Goal: Task Accomplishment & Management: Complete application form

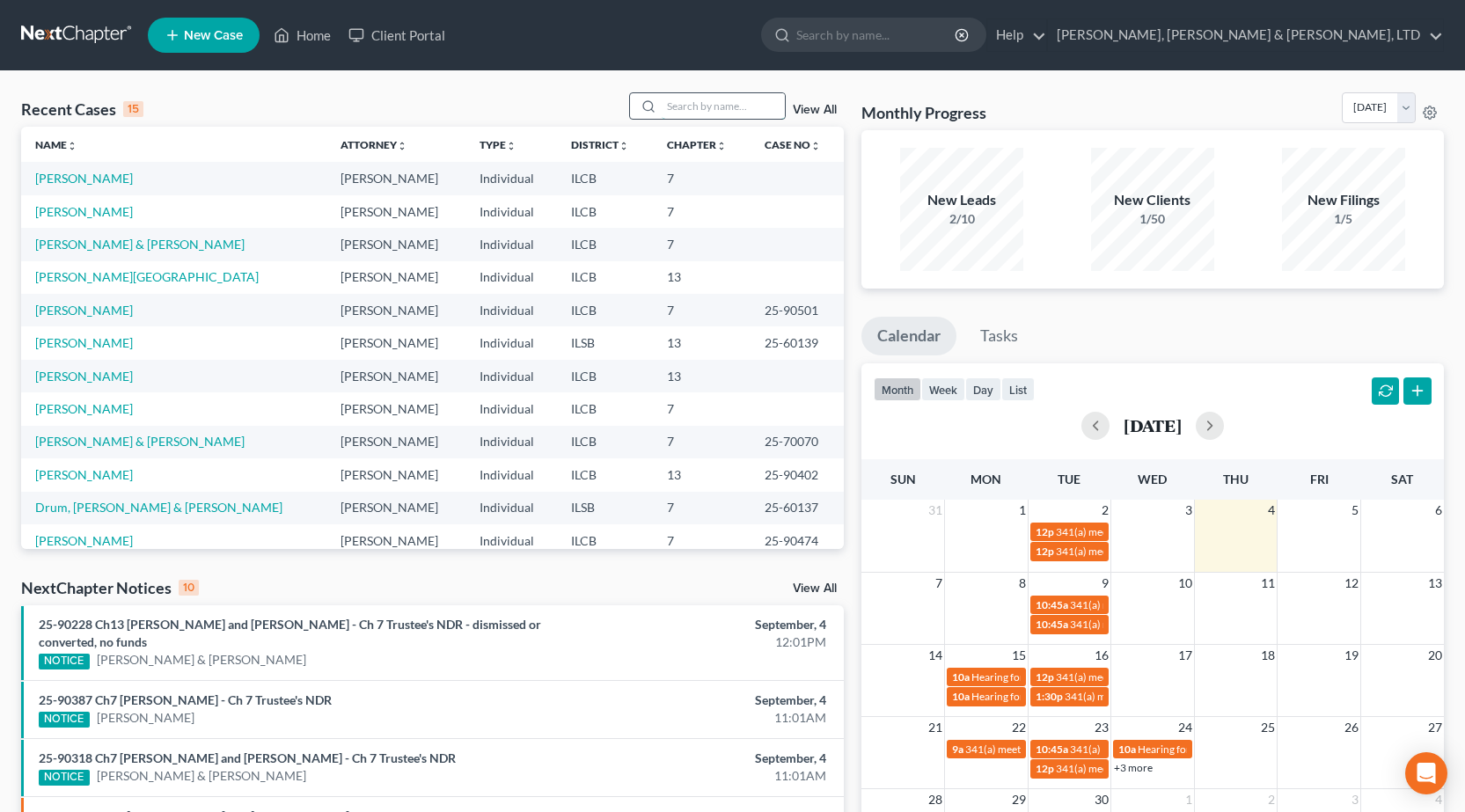
click at [737, 102] on input "search" at bounding box center [723, 105] width 123 height 25
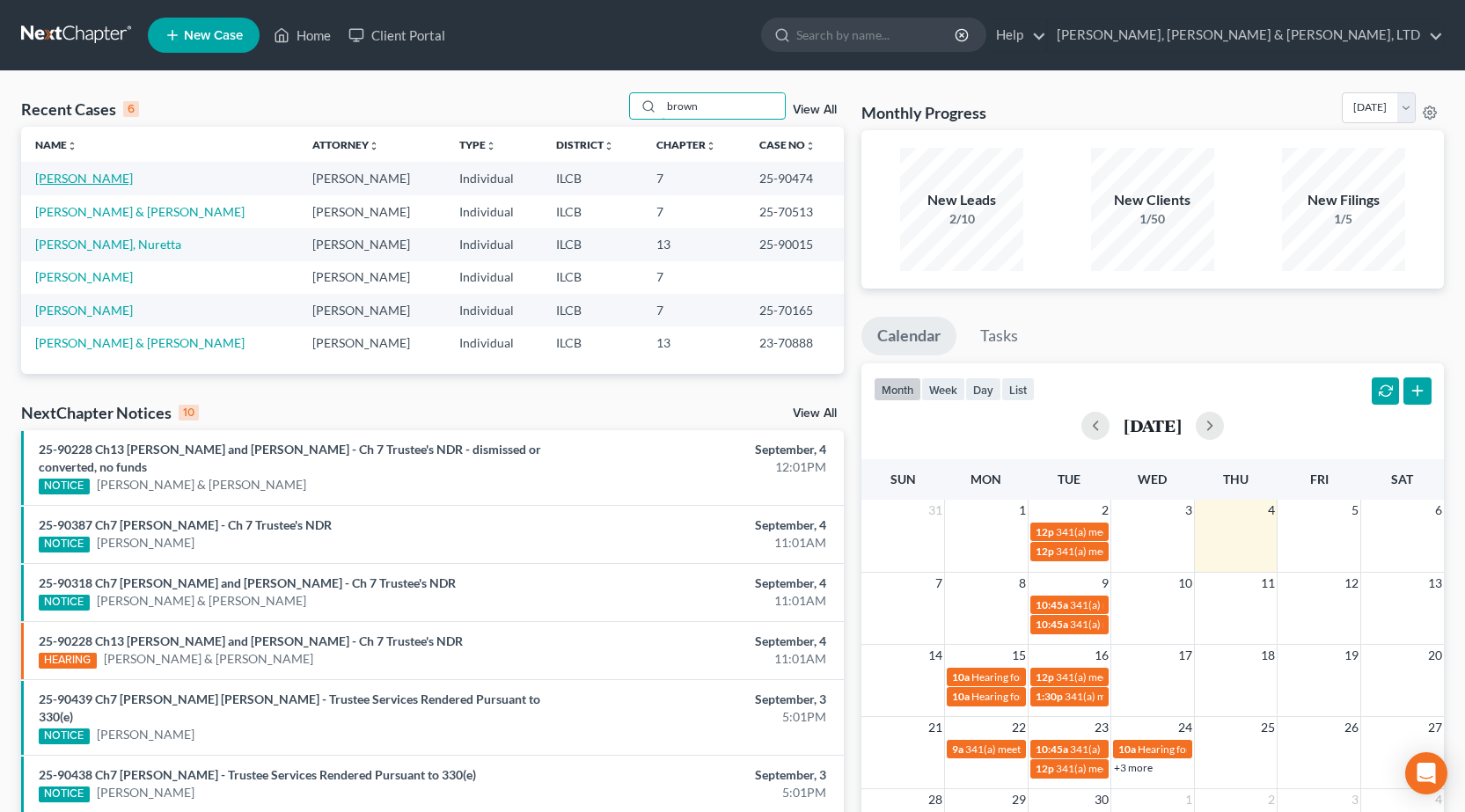
type input "brown"
click at [67, 183] on link "[PERSON_NAME]" at bounding box center [84, 178] width 98 height 15
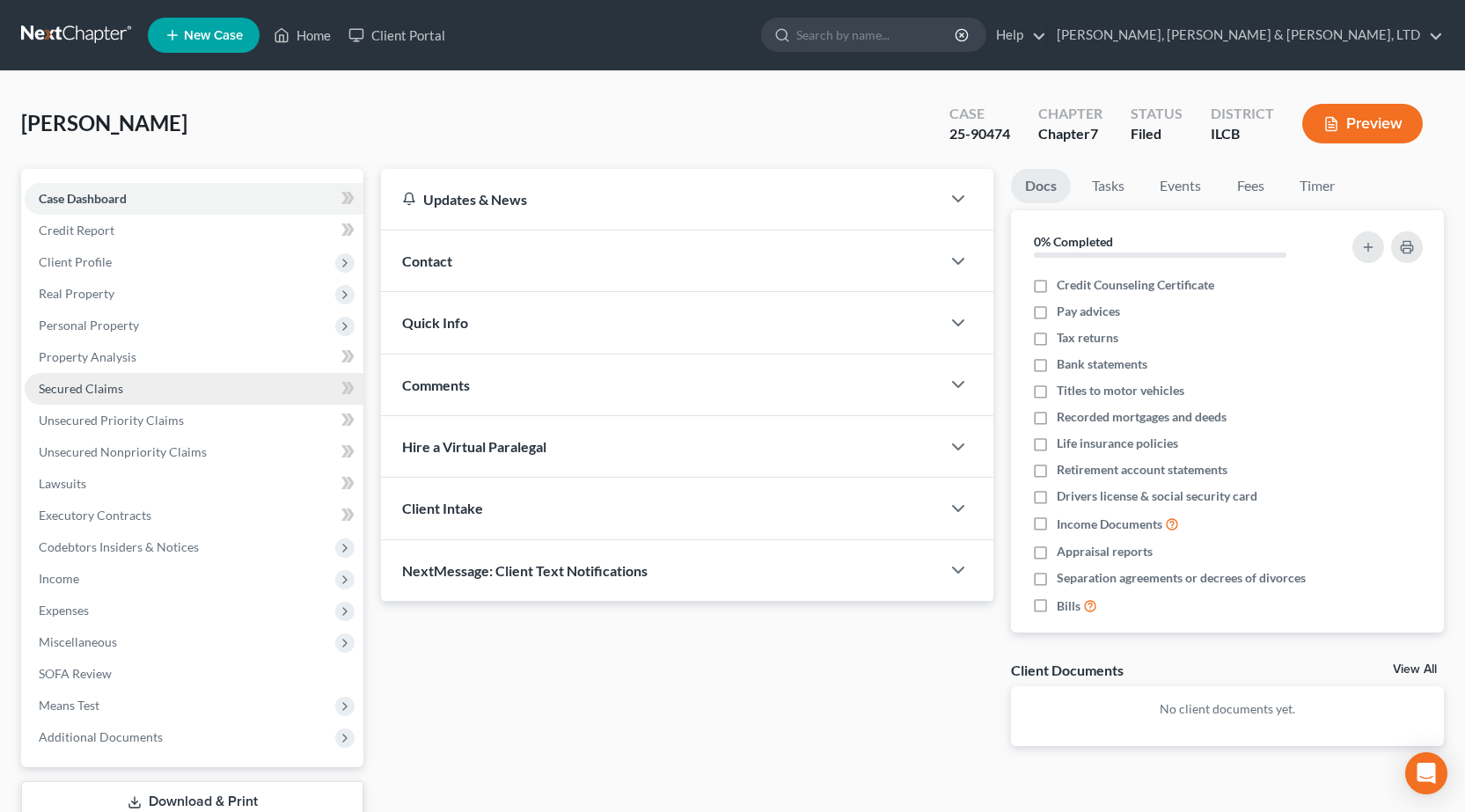
click at [118, 387] on span "Secured Claims" at bounding box center [81, 388] width 85 height 15
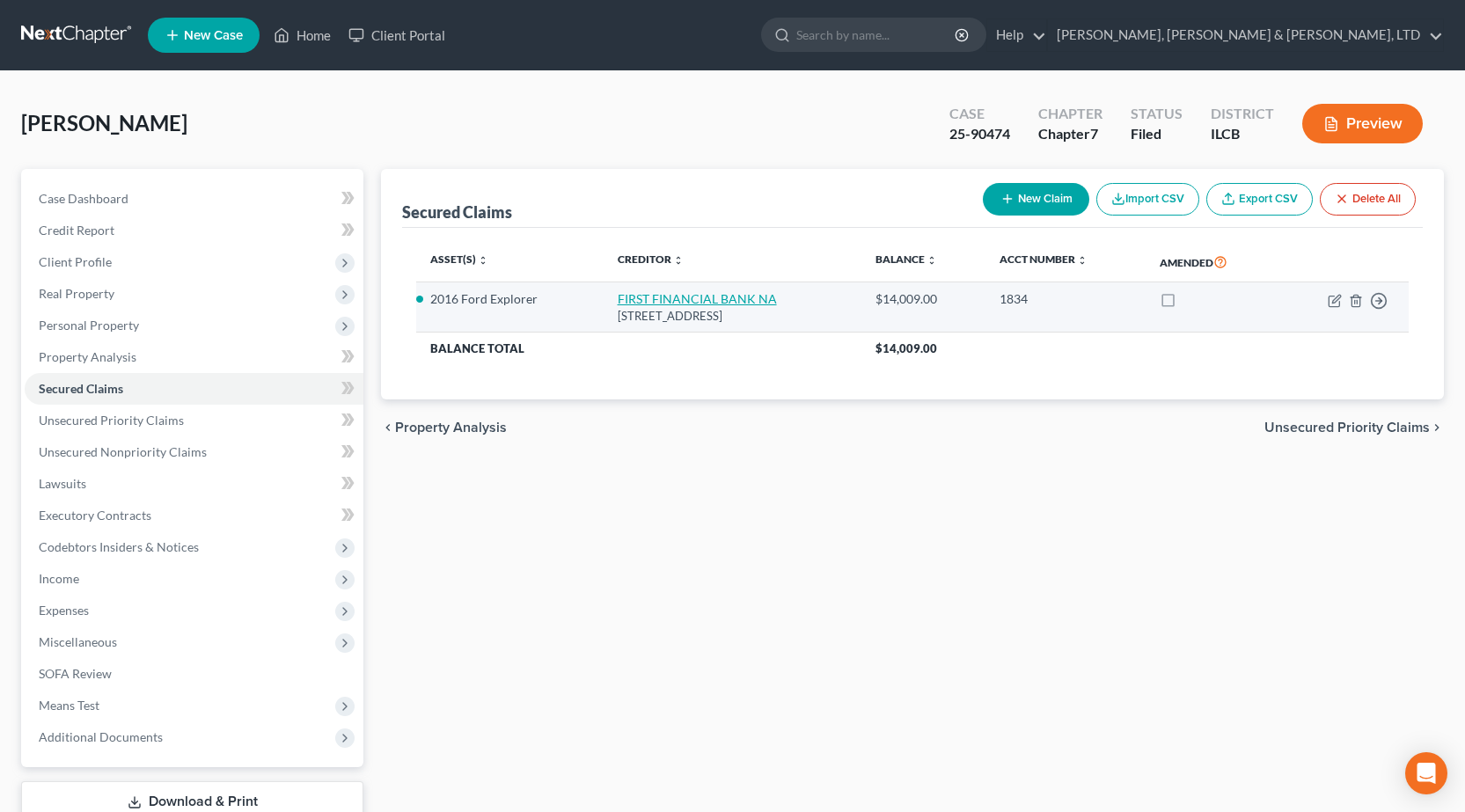
click at [643, 298] on link "FIRST FINANCIAL BANK NA" at bounding box center [697, 299] width 159 height 15
select select "15"
select select "6"
select select "4"
select select "0"
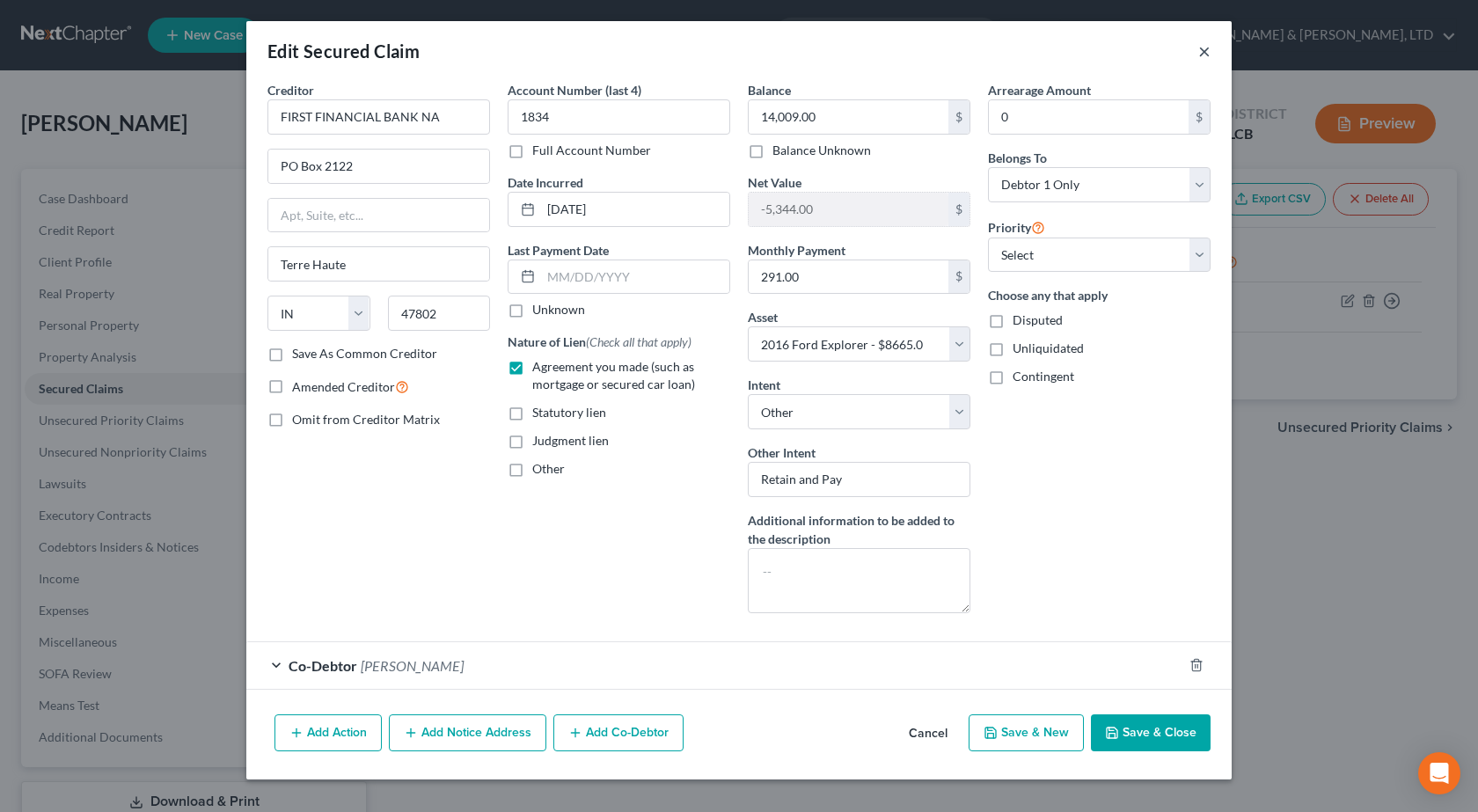
click at [1206, 52] on button "×" at bounding box center [1203, 50] width 12 height 21
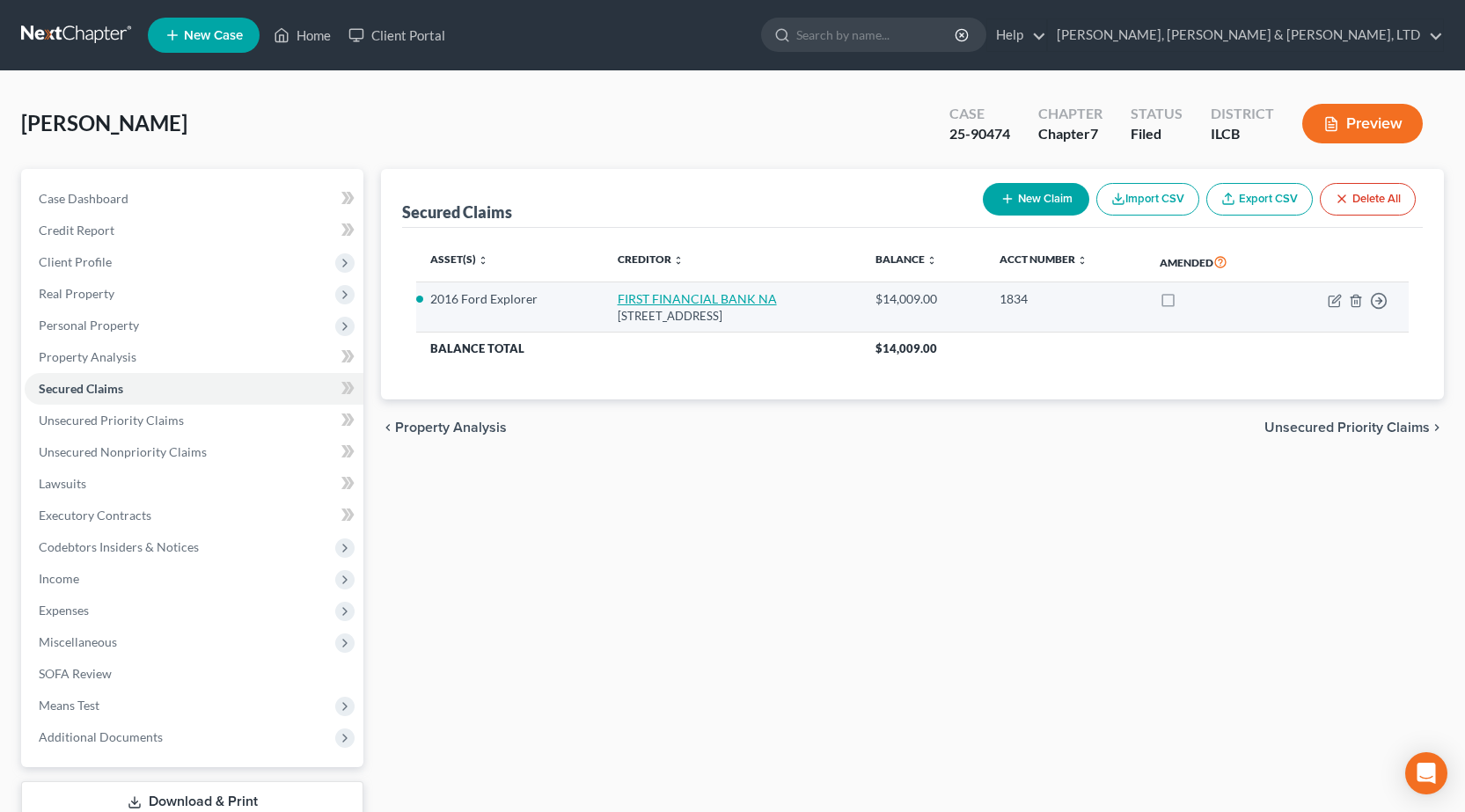
click at [632, 300] on link "FIRST FINANCIAL BANK NA" at bounding box center [697, 299] width 159 height 15
select select "15"
select select "6"
select select "4"
select select "0"
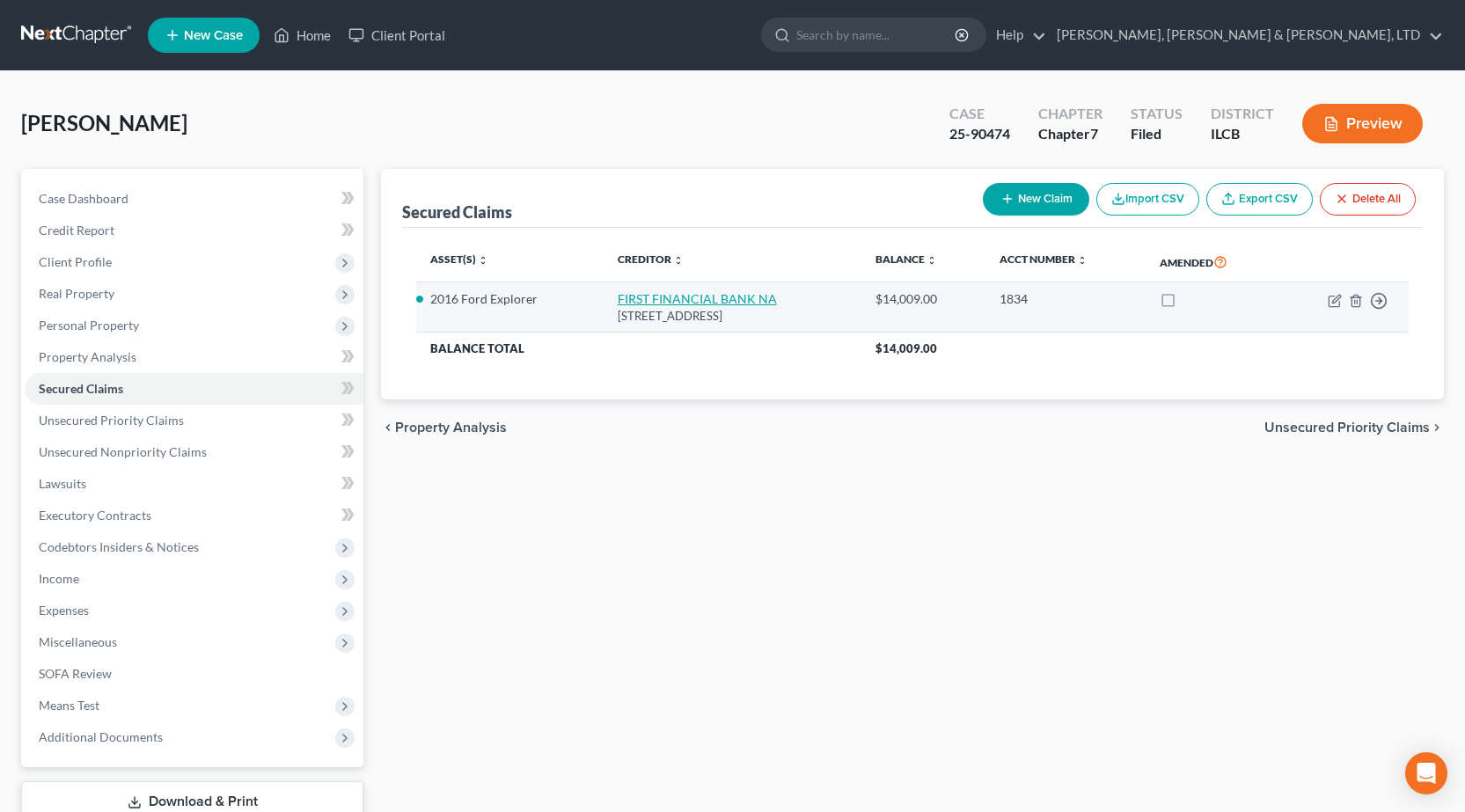
select select "14"
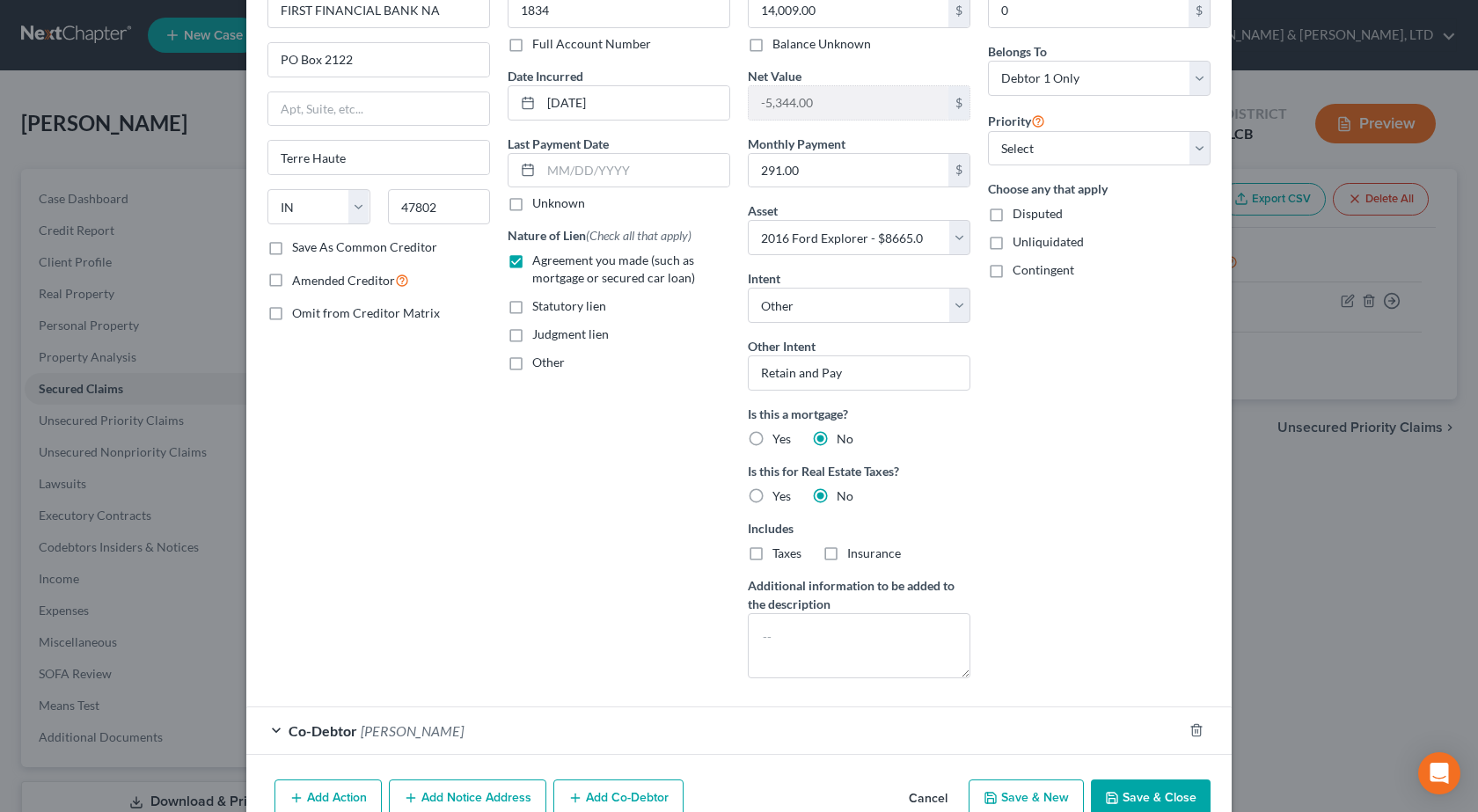
scroll to position [160, 0]
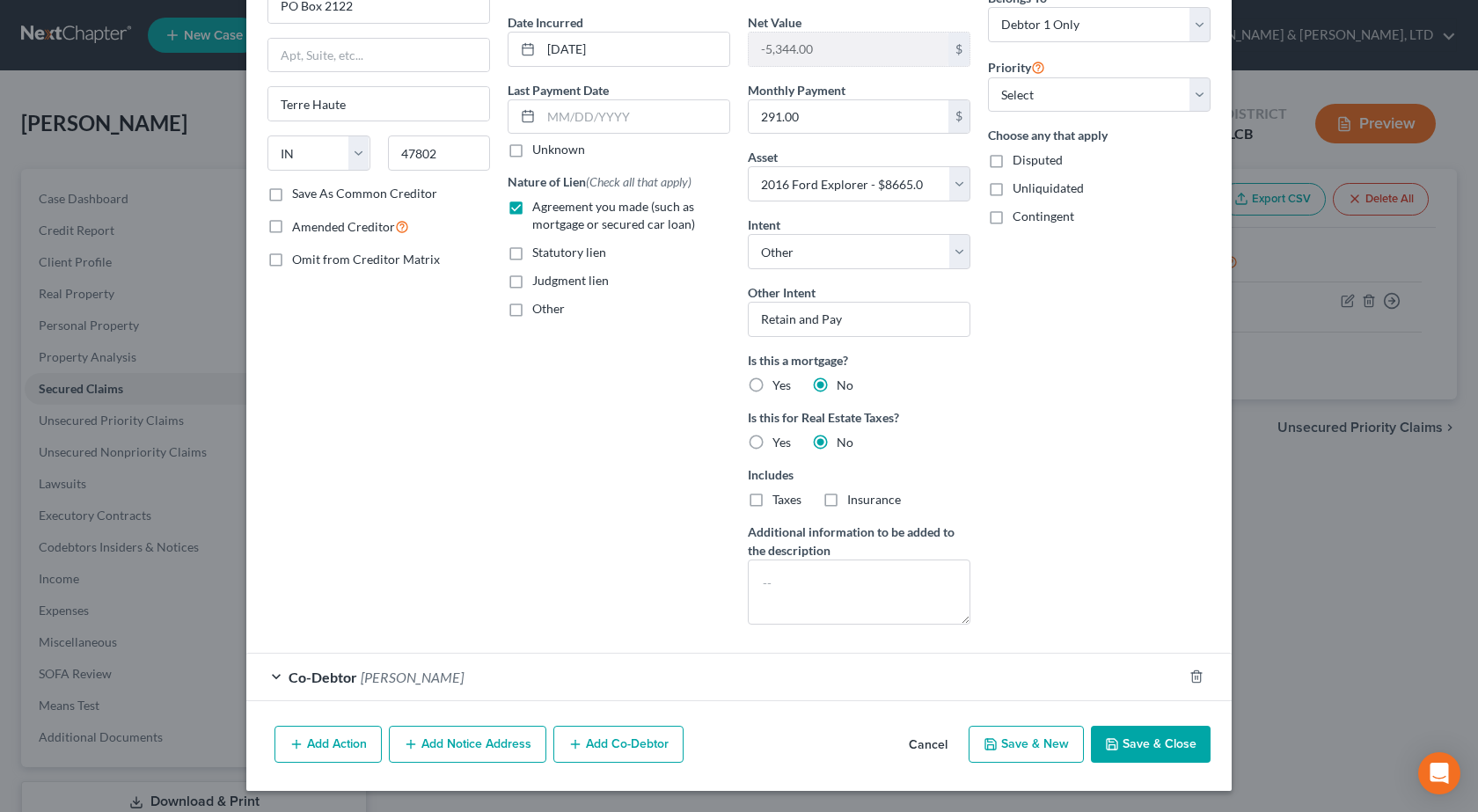
click at [360, 679] on span "[PERSON_NAME]" at bounding box center [412, 677] width 103 height 17
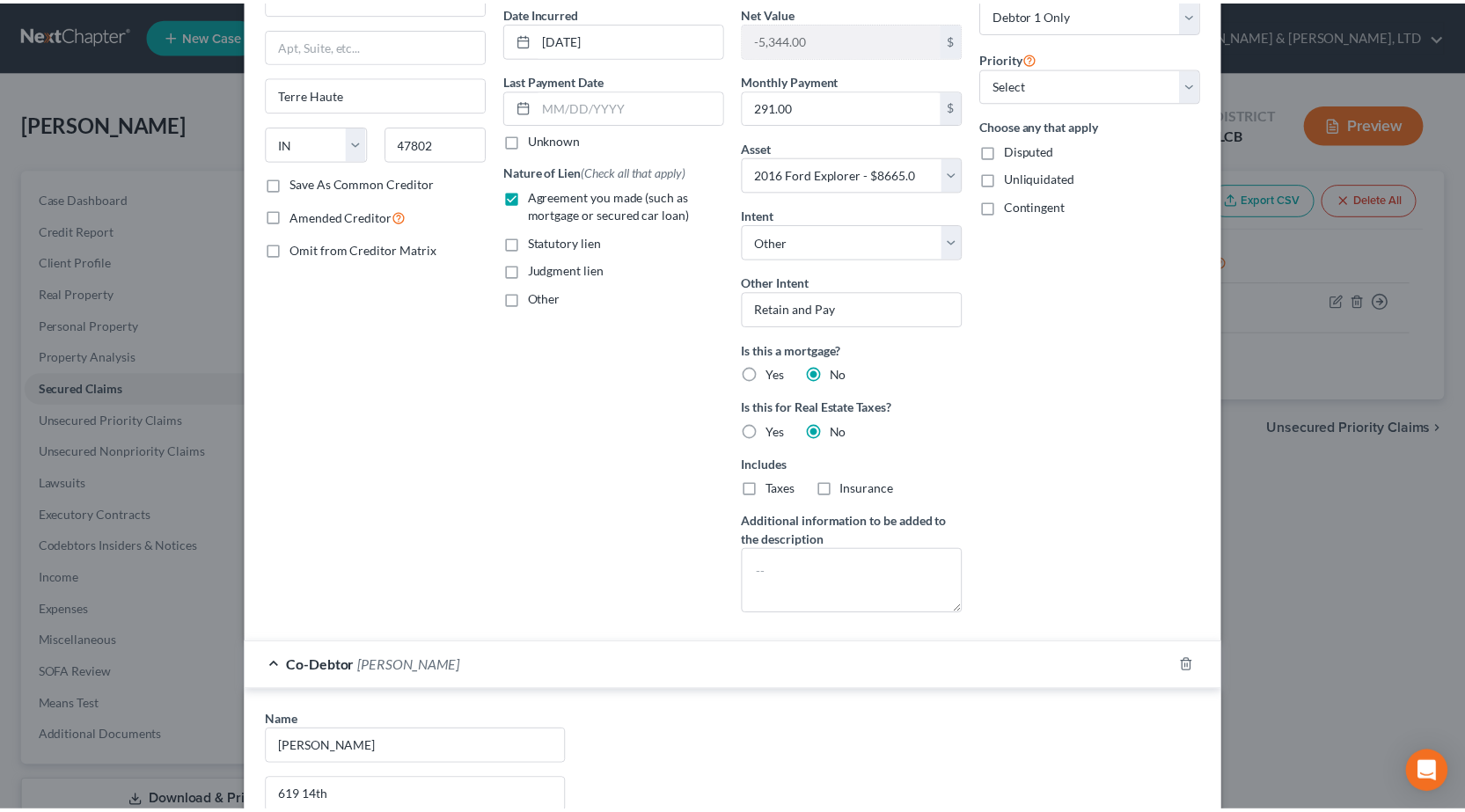
scroll to position [0, 0]
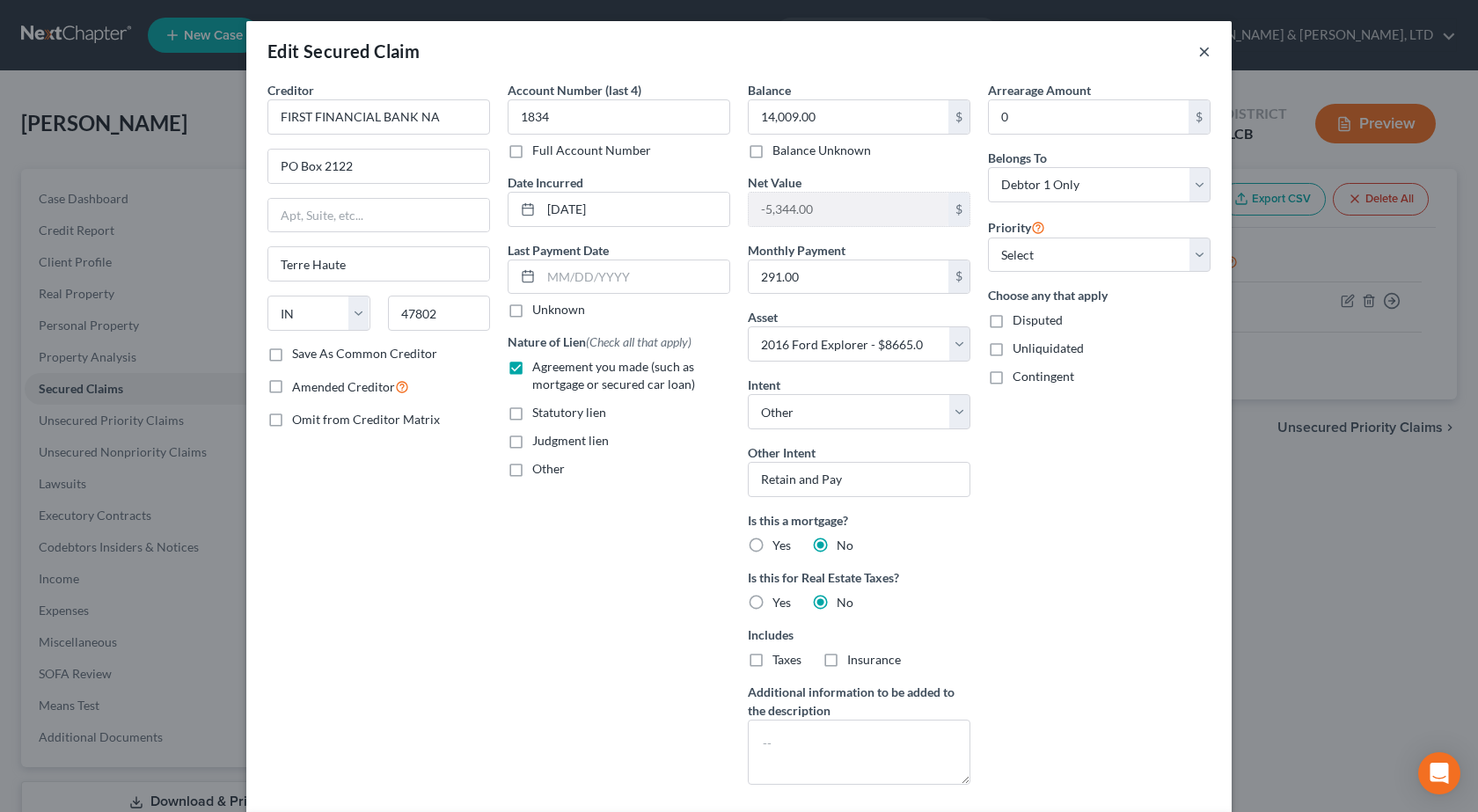
click at [1198, 46] on button "×" at bounding box center [1203, 50] width 12 height 21
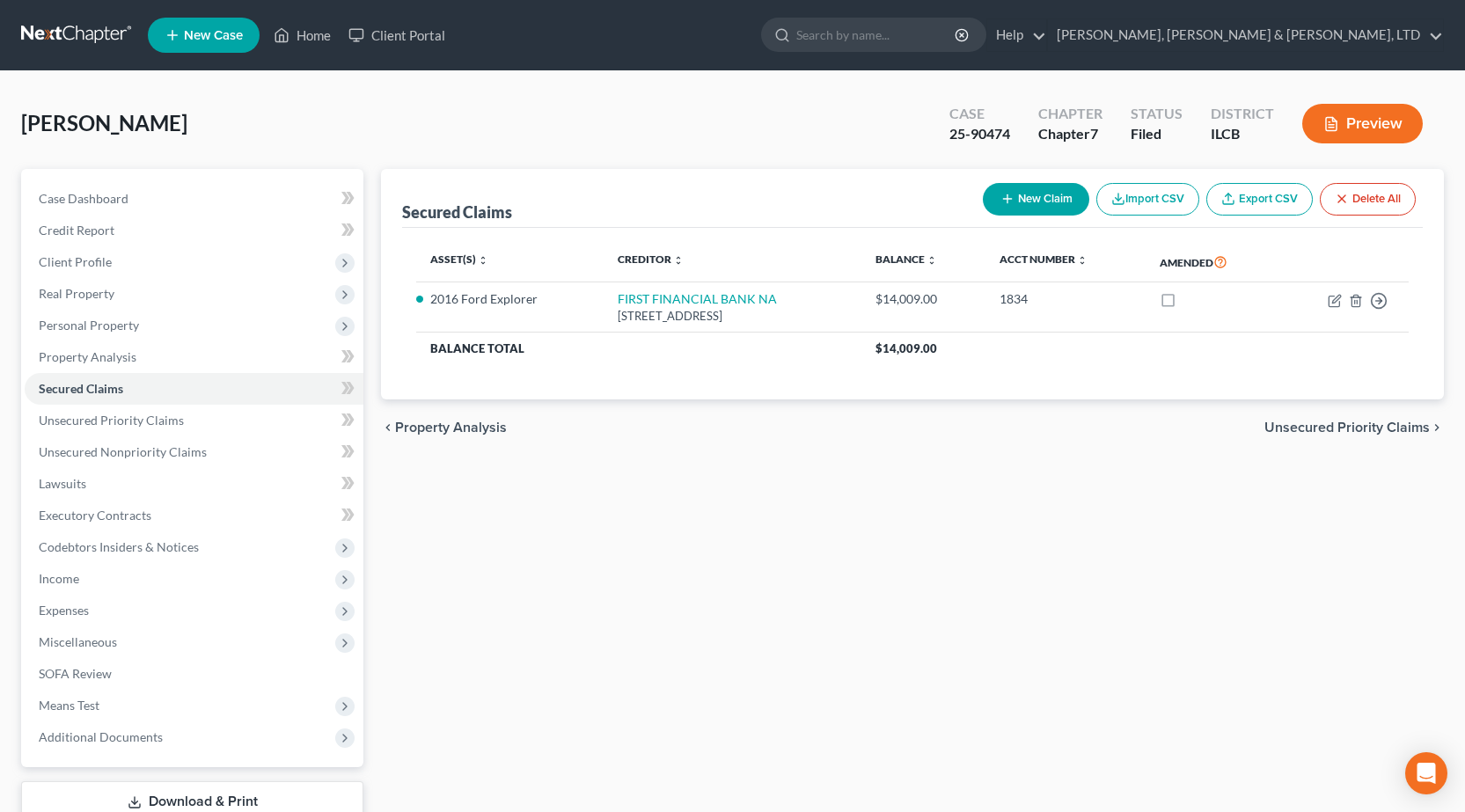
click at [72, 37] on link at bounding box center [77, 35] width 113 height 32
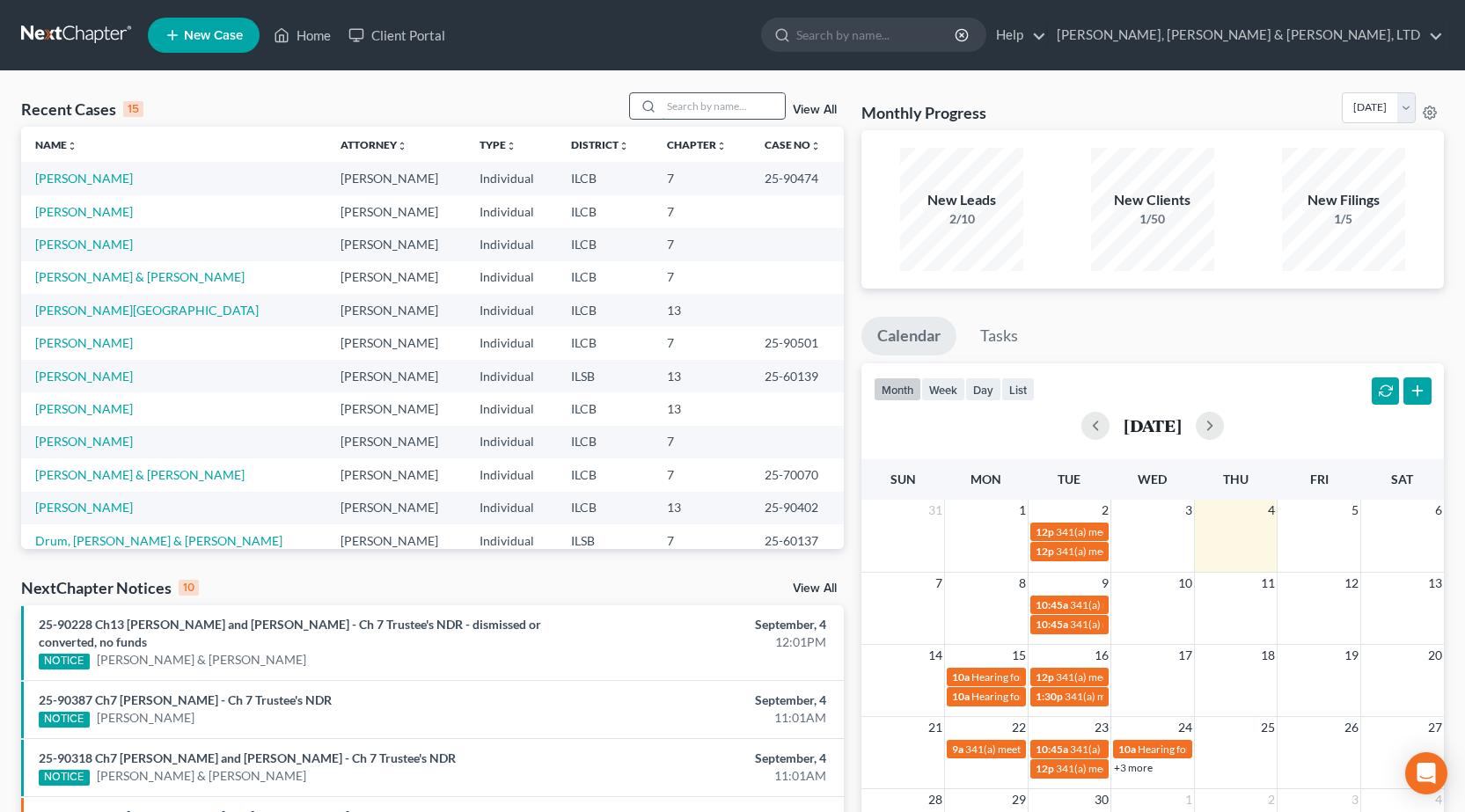
click at [688, 102] on input "search" at bounding box center [723, 105] width 123 height 25
click at [1071, 608] on span "341(a) meeting for [PERSON_NAME] & [PERSON_NAME]" at bounding box center [1200, 604] width 263 height 13
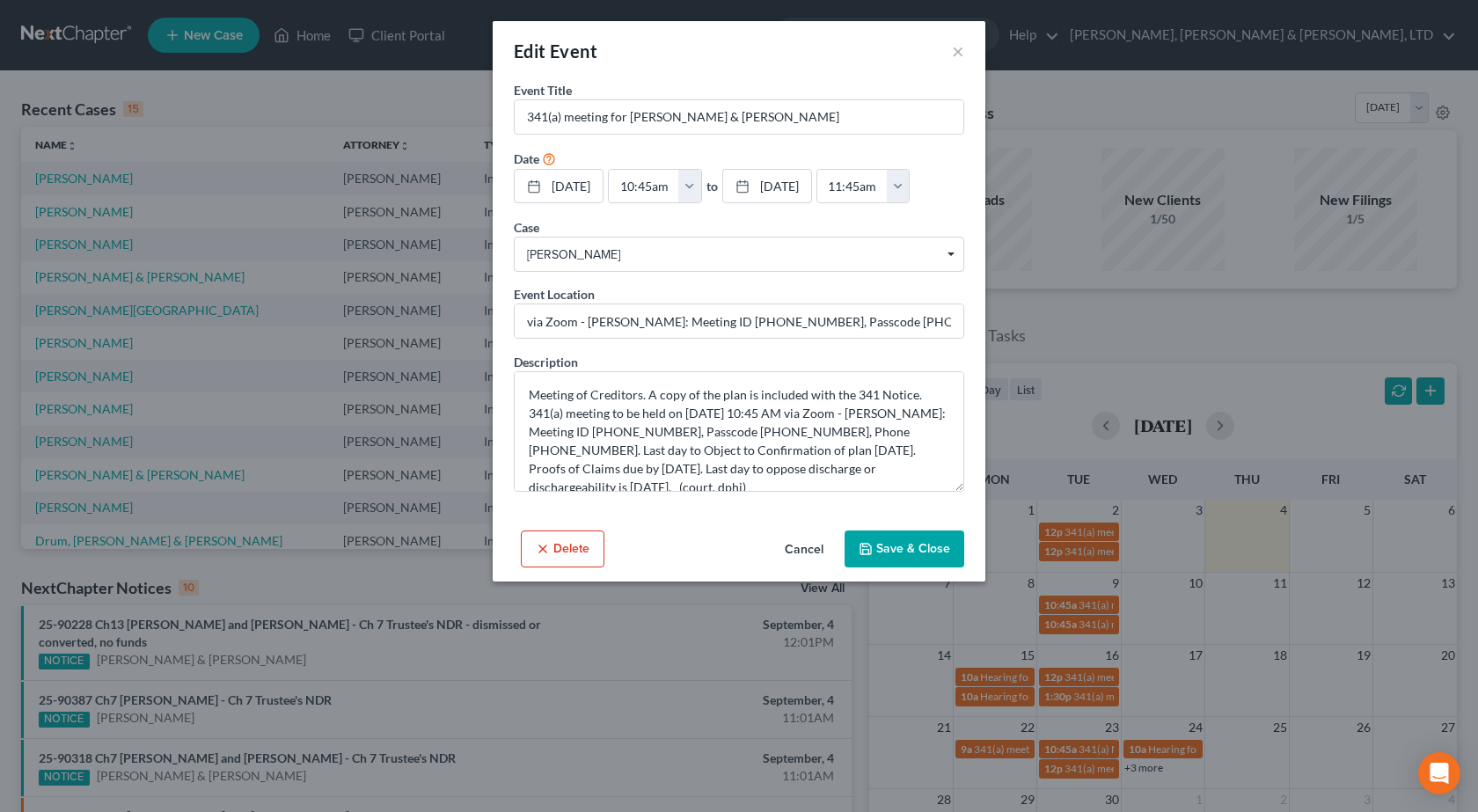
click at [1324, 615] on div "Edit Event × Event Title * 341(a) meeting for Brandon Montz & Michaila Montz Da…" at bounding box center [739, 406] width 1478 height 812
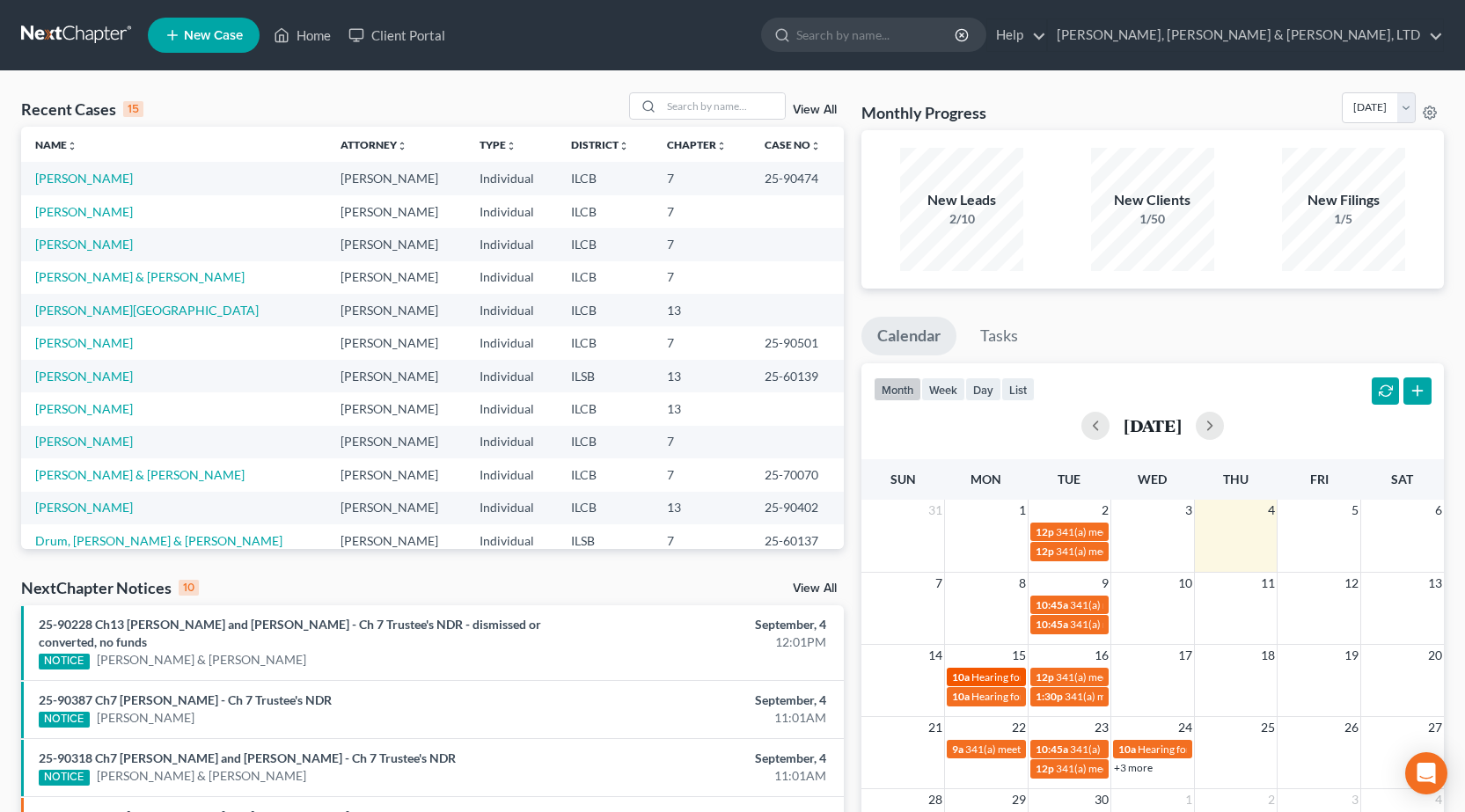
click at [971, 673] on span "Hearing for [PERSON_NAME]" at bounding box center [1039, 677] width 137 height 13
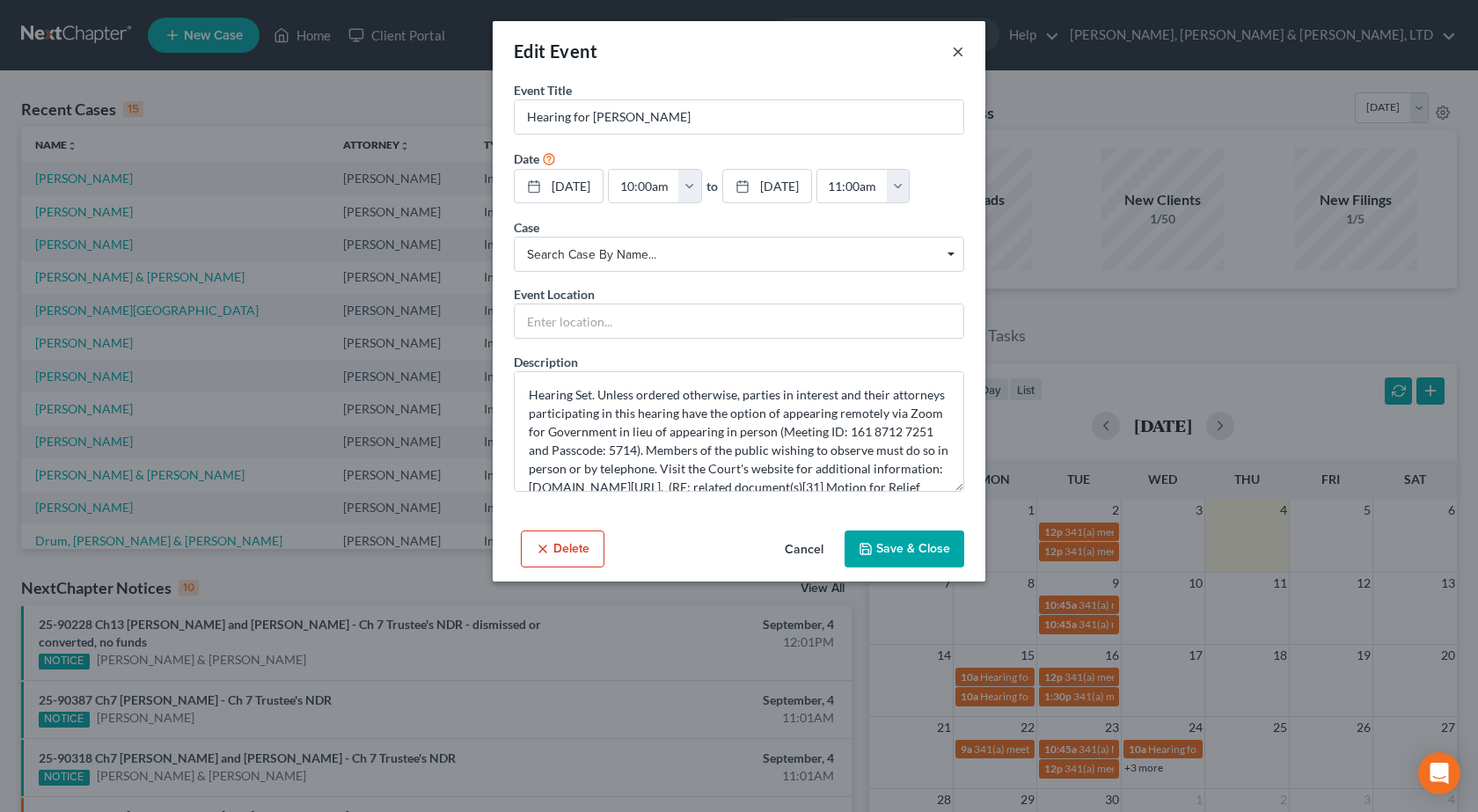
click at [955, 51] on button "×" at bounding box center [957, 50] width 12 height 21
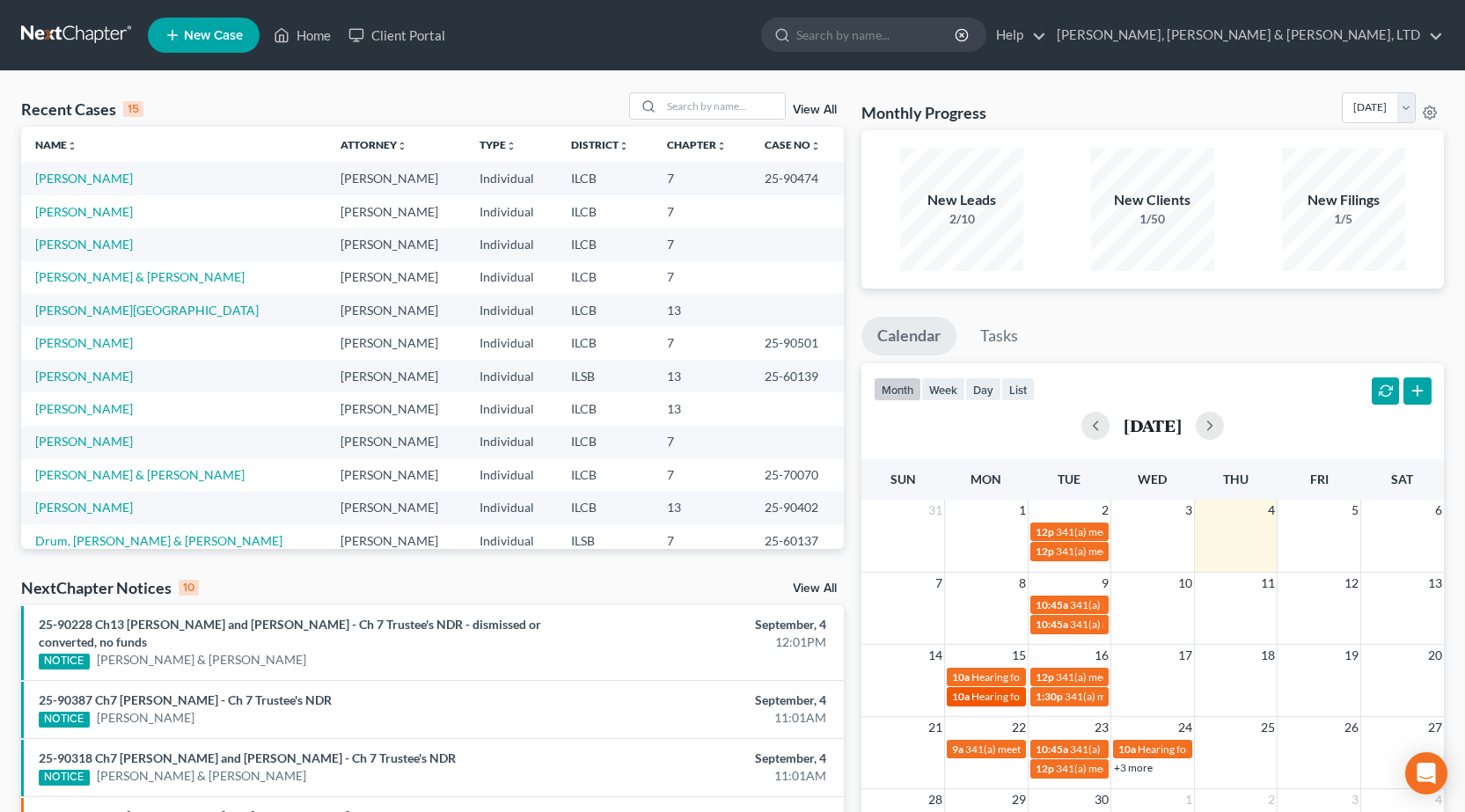
click at [989, 697] on span "Hearing for [PERSON_NAME] & [PERSON_NAME]" at bounding box center [1086, 696] width 230 height 13
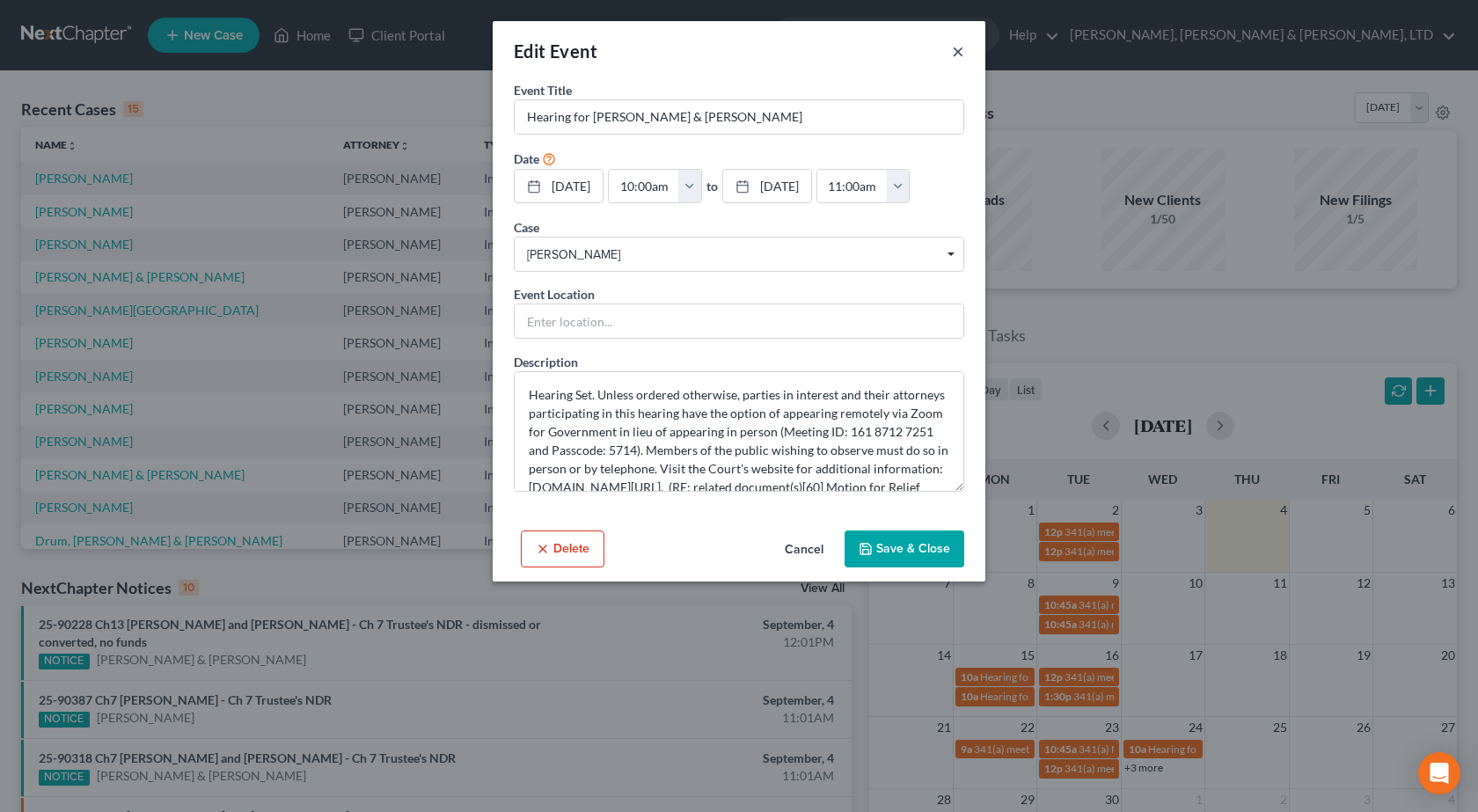
click at [956, 50] on button "×" at bounding box center [957, 50] width 12 height 21
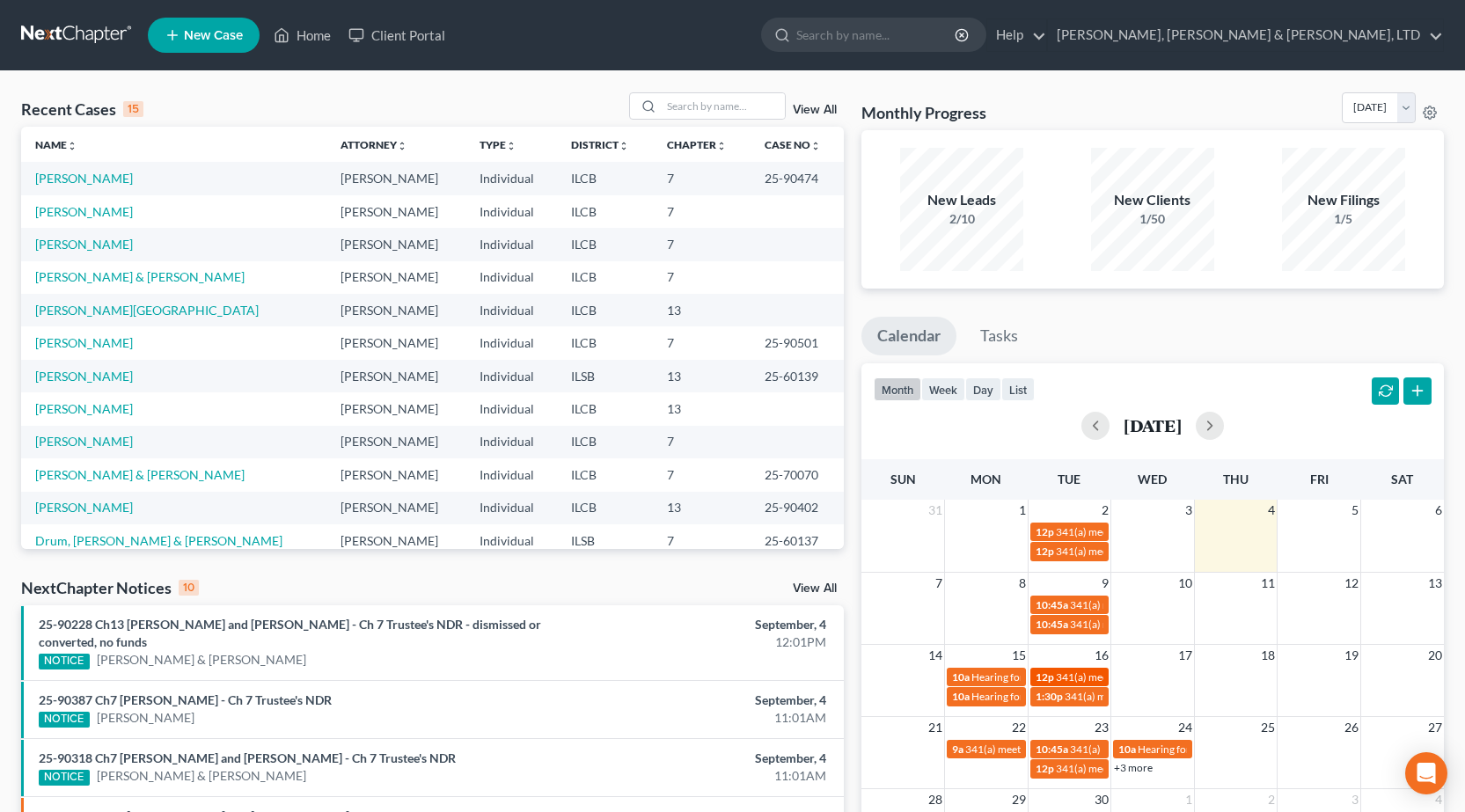
click at [1067, 673] on span "341(a) meeting for [PERSON_NAME]" at bounding box center [1140, 677] width 170 height 13
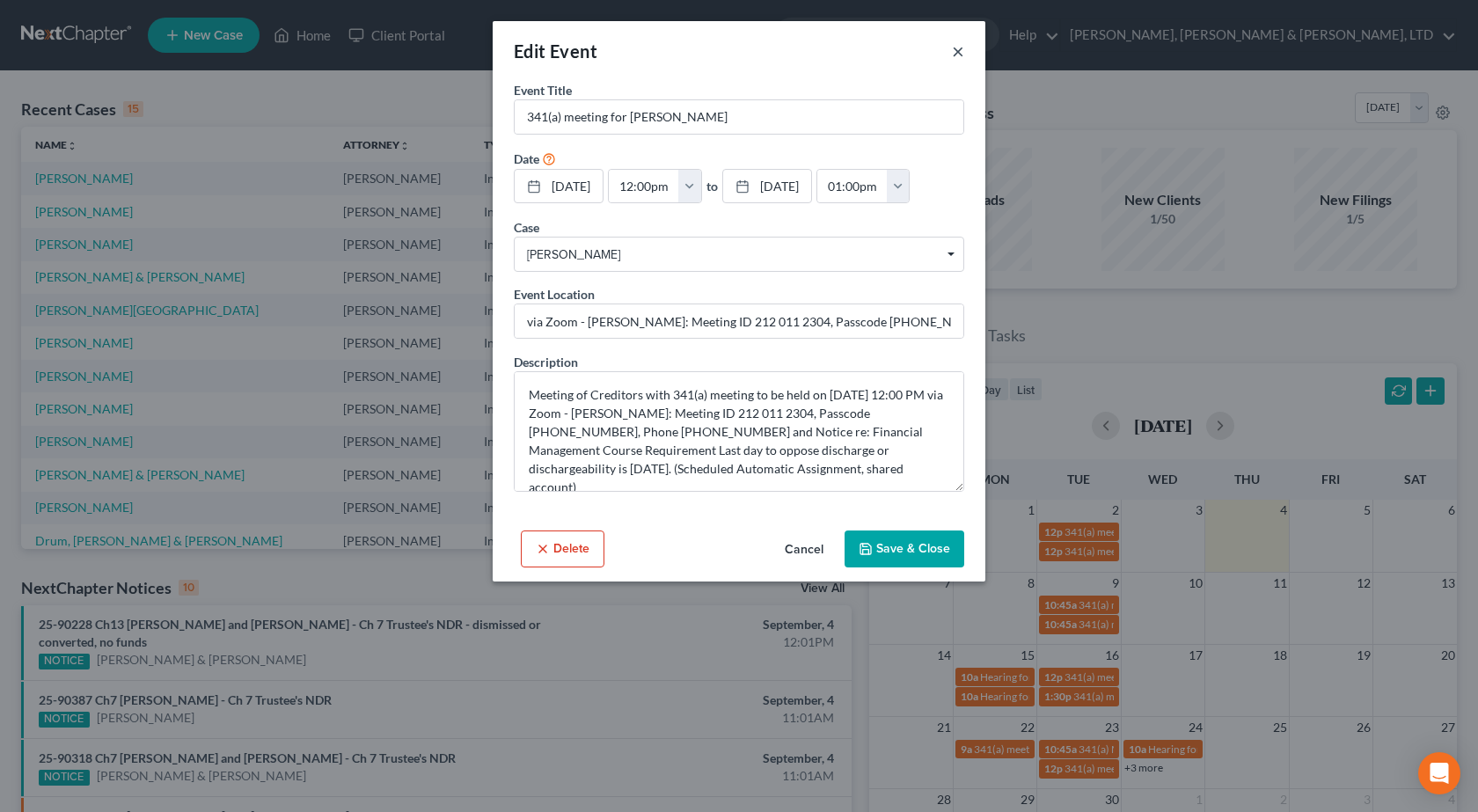
click at [952, 52] on button "×" at bounding box center [957, 50] width 12 height 21
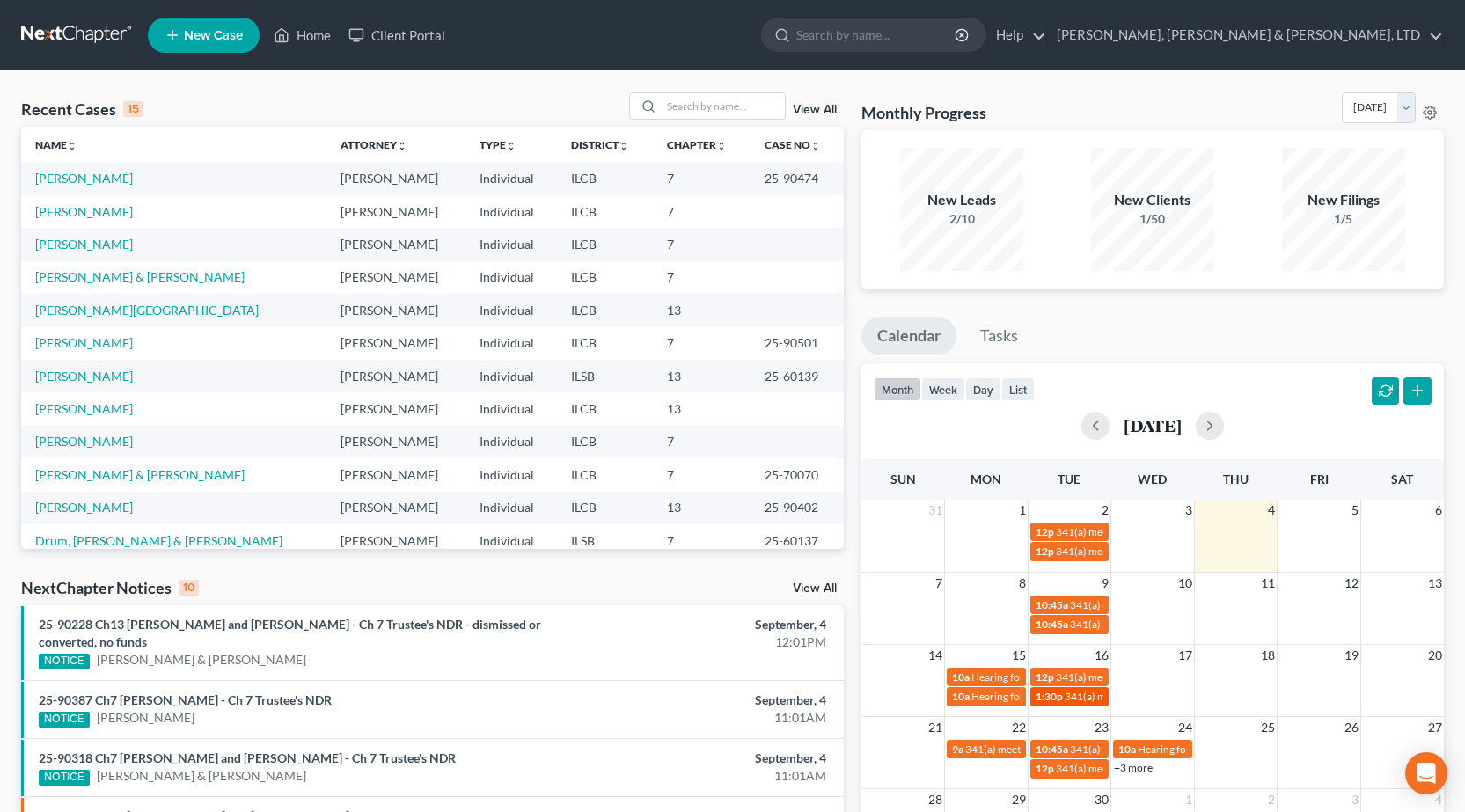
click at [1097, 697] on span "341(a) meeting for [PERSON_NAME]" at bounding box center [1149, 696] width 170 height 13
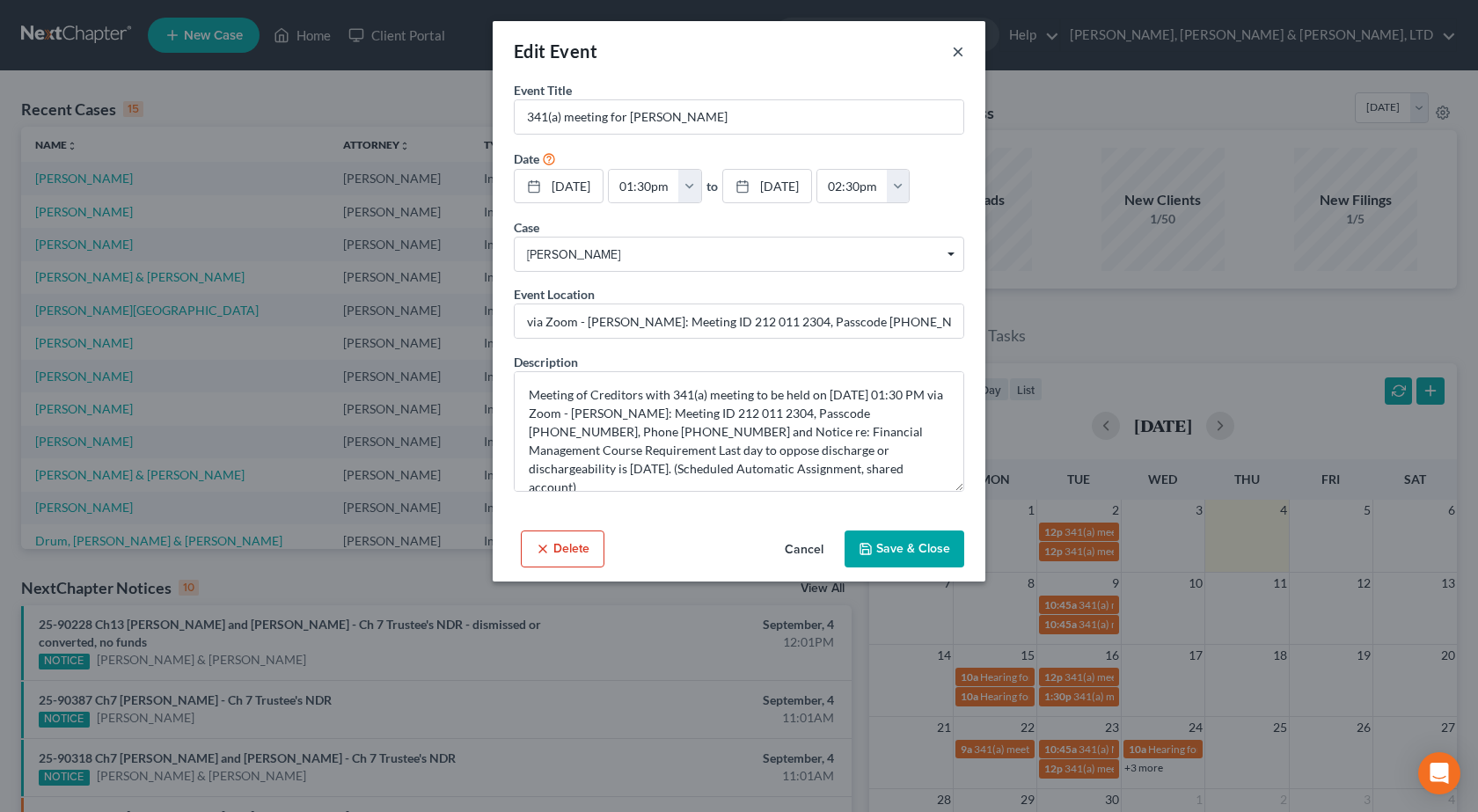
click at [954, 60] on button "×" at bounding box center [957, 50] width 12 height 21
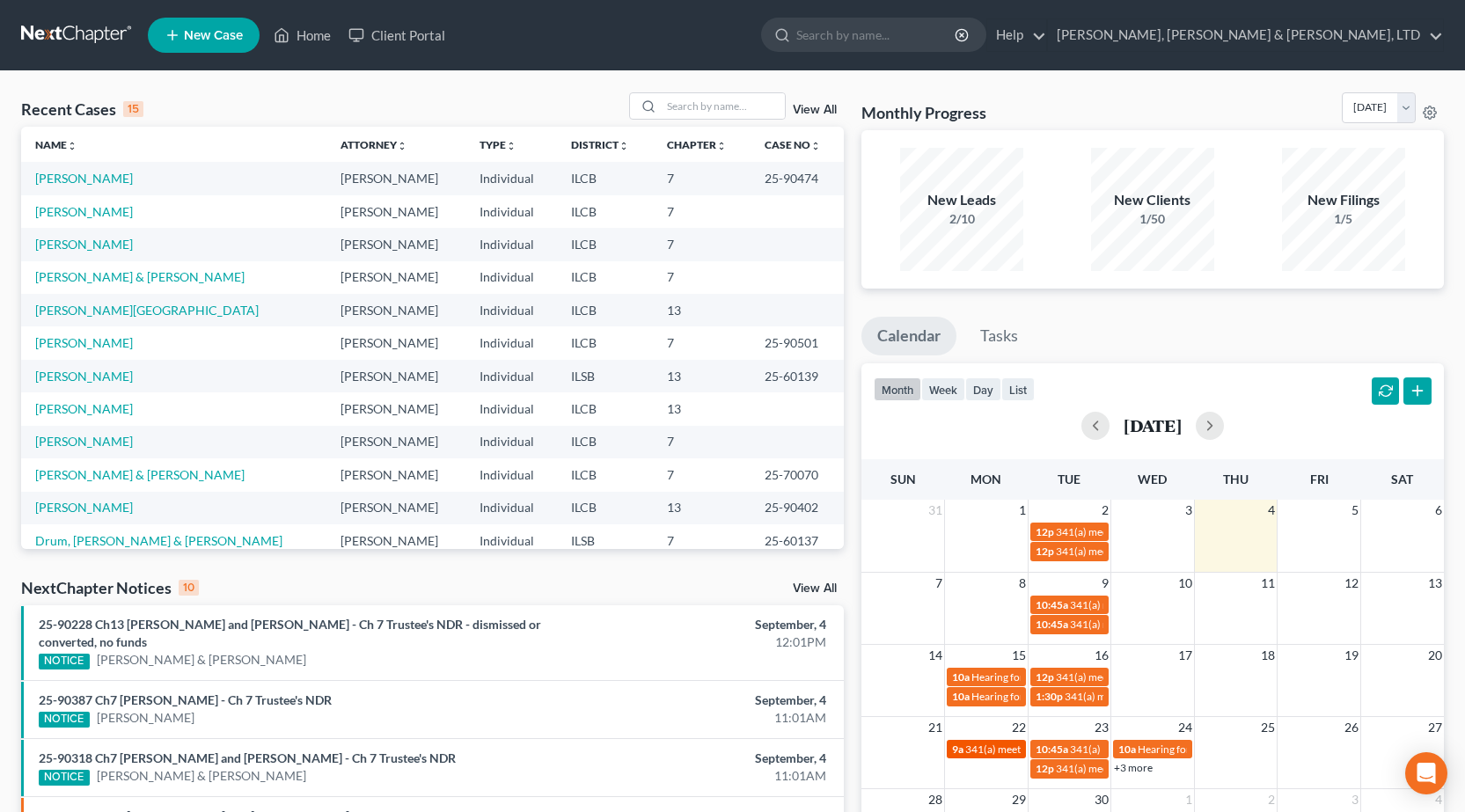
click at [995, 751] on span "341(a) meeting for [PERSON_NAME] & [PERSON_NAME]" at bounding box center [1096, 749] width 263 height 13
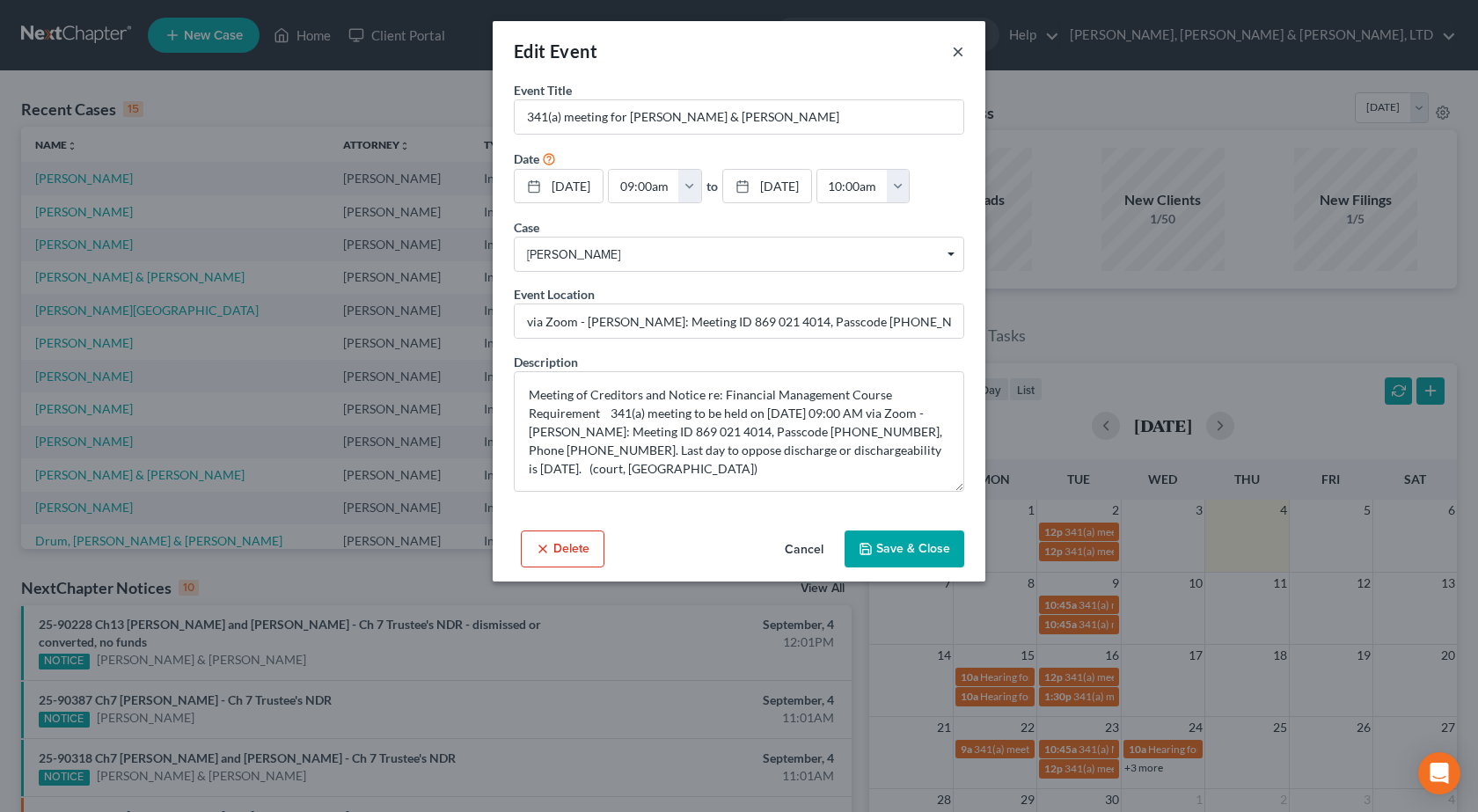
click at [962, 47] on button "×" at bounding box center [957, 50] width 12 height 21
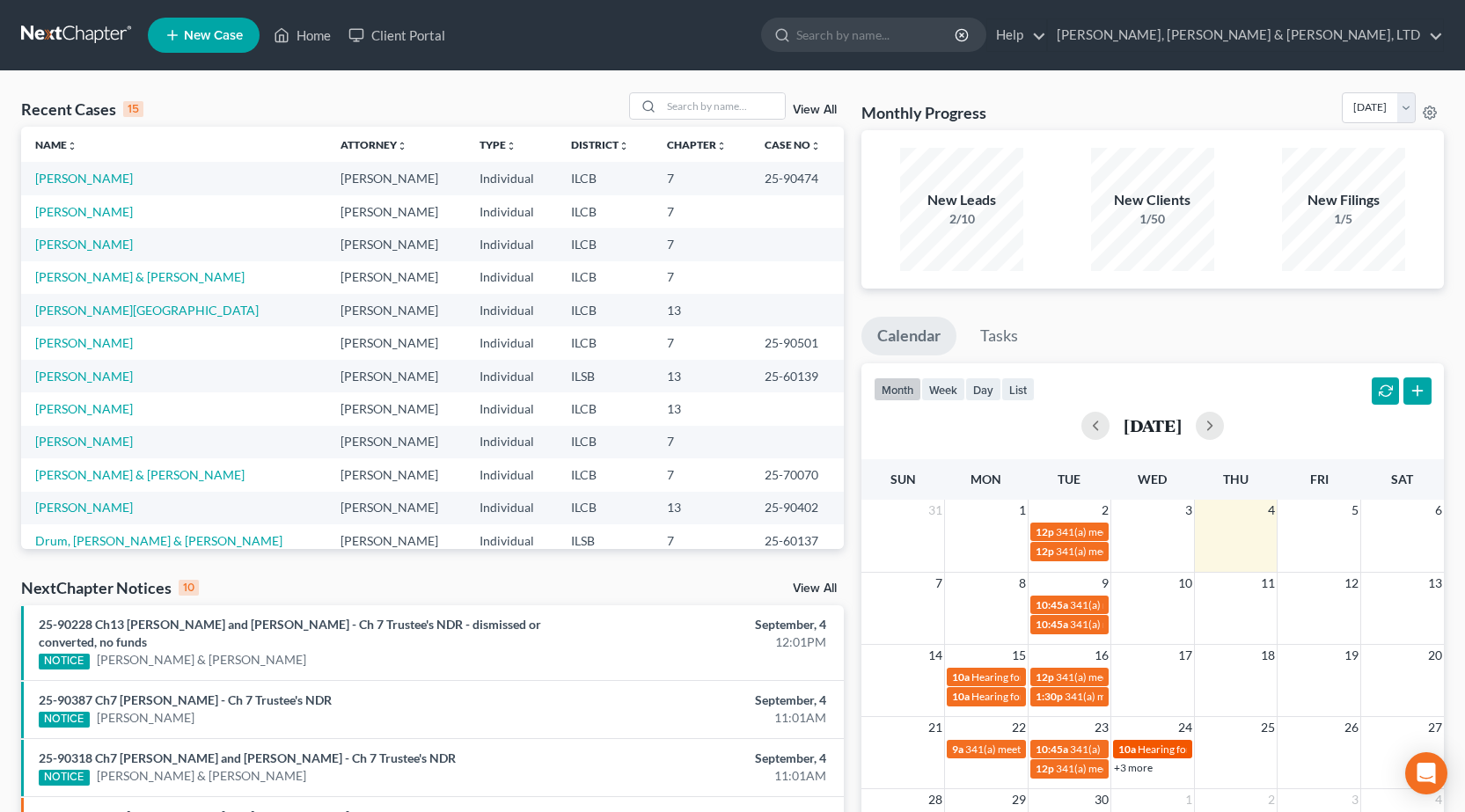
click at [1136, 748] on div "10a Hearing for Jamille Hampton Jr." at bounding box center [1152, 749] width 69 height 13
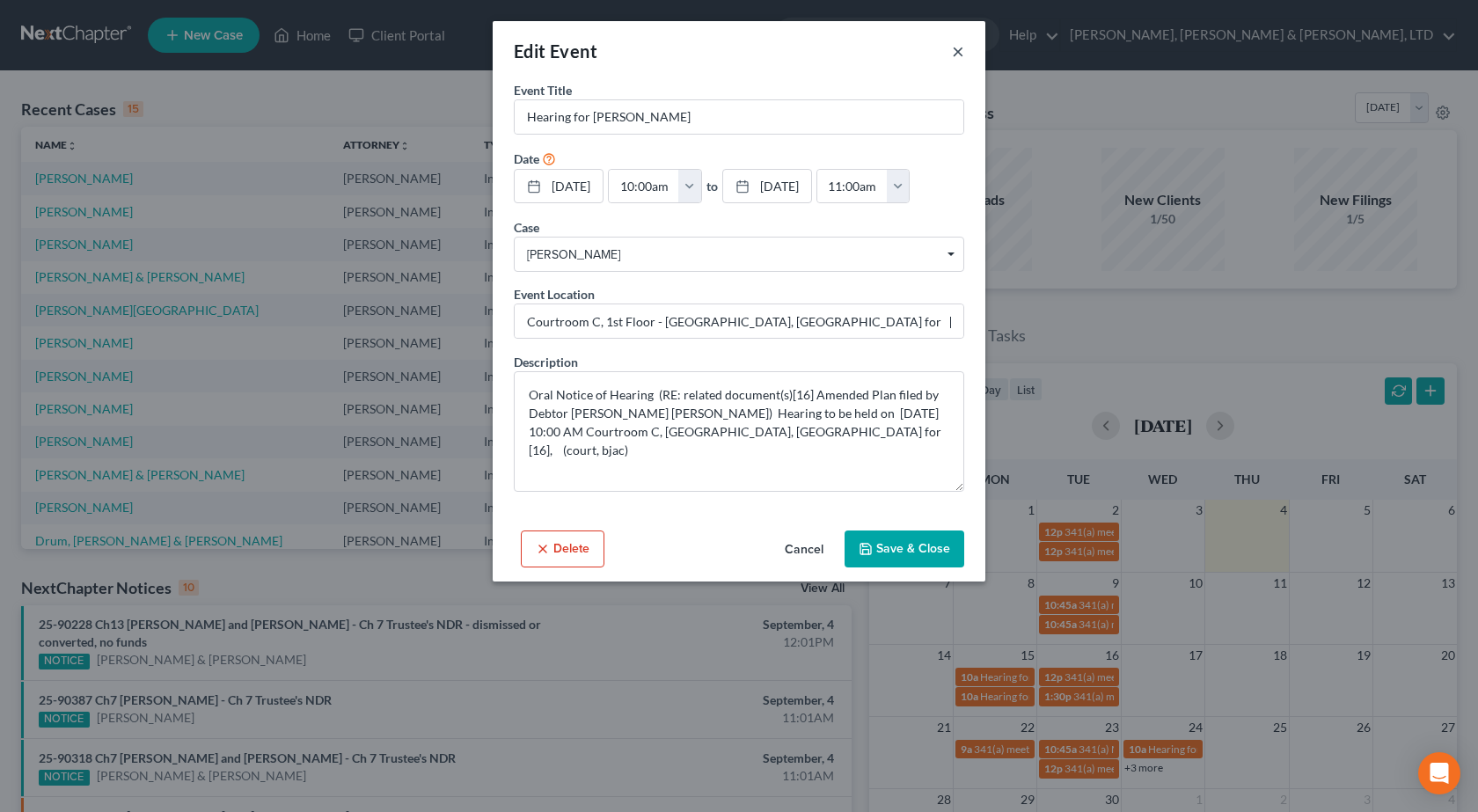
click at [958, 55] on button "×" at bounding box center [957, 50] width 12 height 21
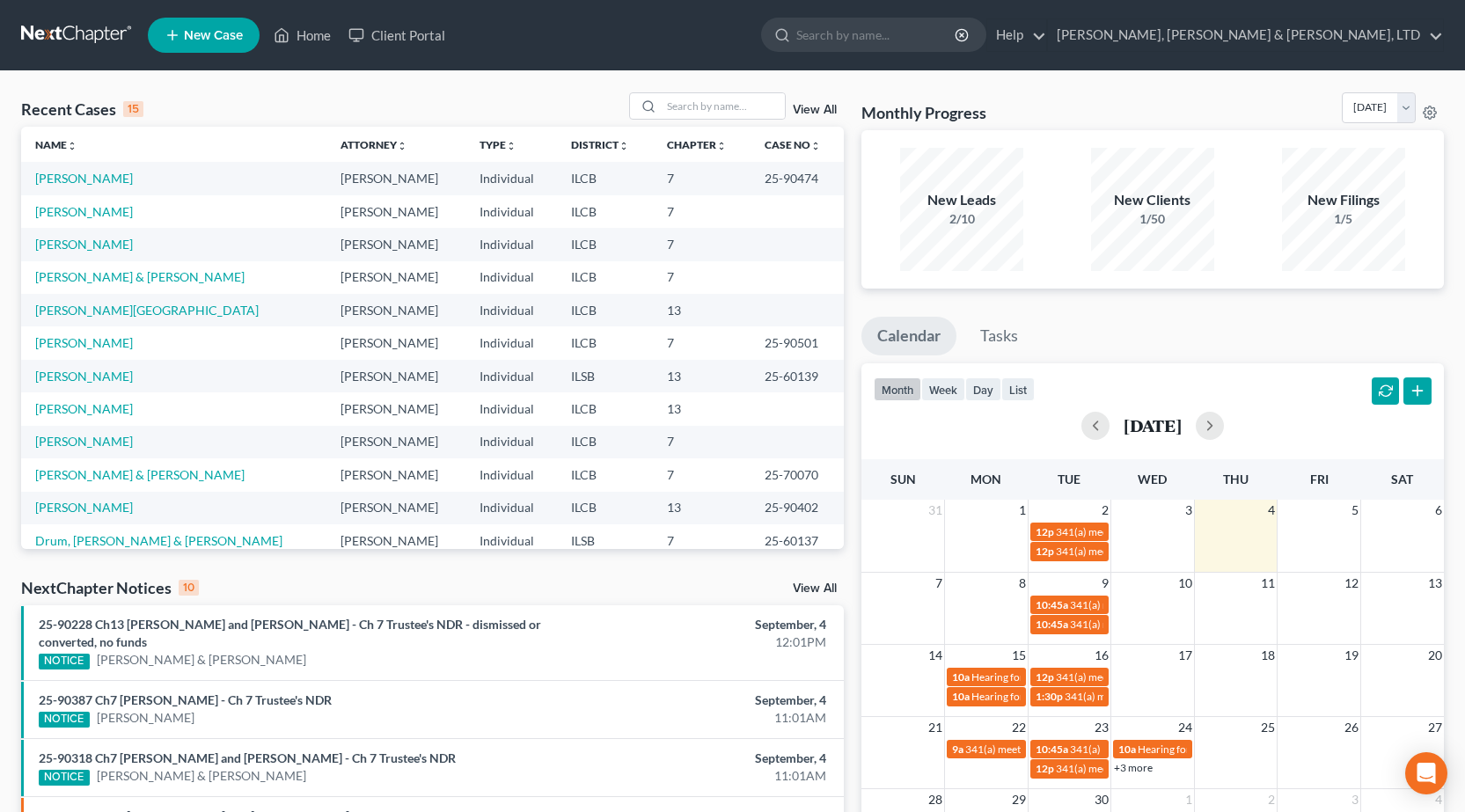
click at [1143, 773] on link "+3 more" at bounding box center [1133, 767] width 39 height 13
